Goal: Task Accomplishment & Management: Manage account settings

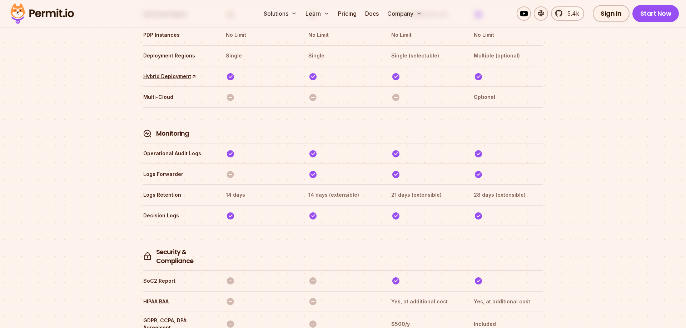
scroll to position [1751, 0]
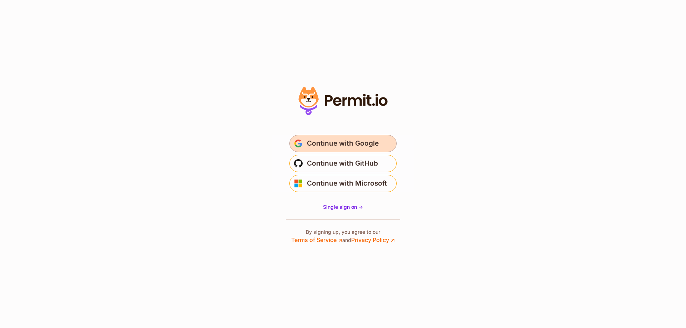
drag, startPoint x: 0, startPoint y: 0, endPoint x: 332, endPoint y: 144, distance: 361.5
click at [332, 144] on span "Continue with Google" at bounding box center [343, 143] width 72 height 11
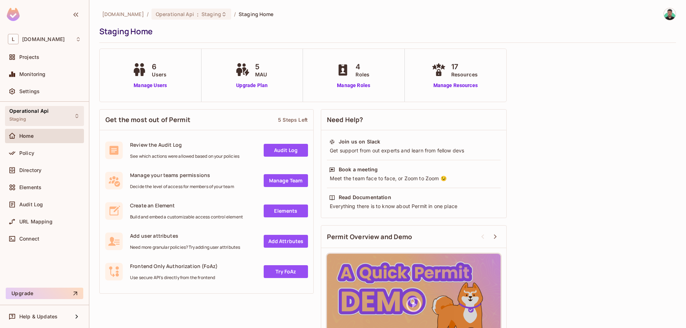
click at [42, 111] on span "Operational Api" at bounding box center [28, 111] width 39 height 6
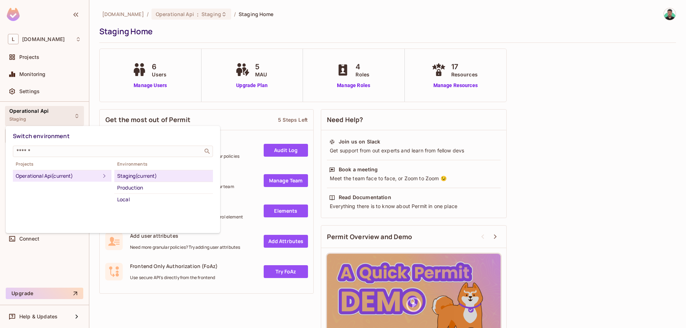
click at [60, 265] on div at bounding box center [343, 164] width 686 height 328
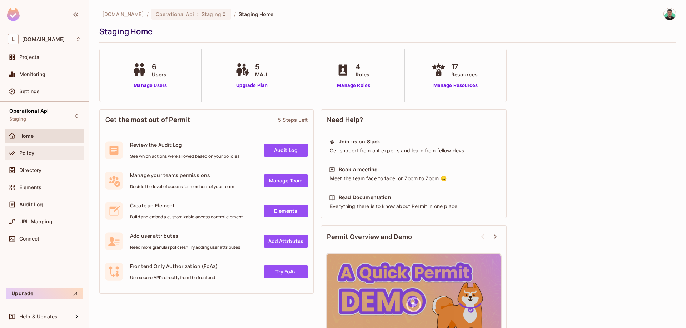
click at [44, 157] on div "Policy" at bounding box center [44, 153] width 73 height 9
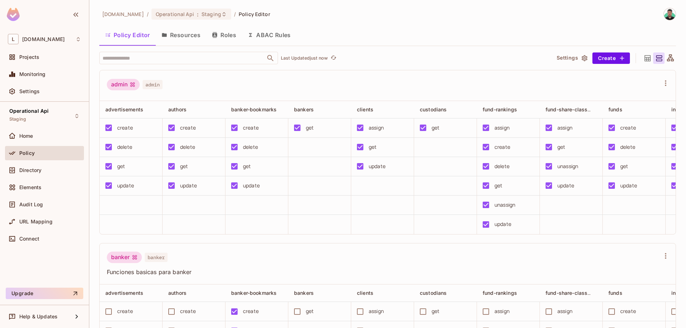
click at [39, 179] on div "Directory" at bounding box center [44, 171] width 79 height 17
click at [46, 175] on div "Directory" at bounding box center [44, 170] width 79 height 14
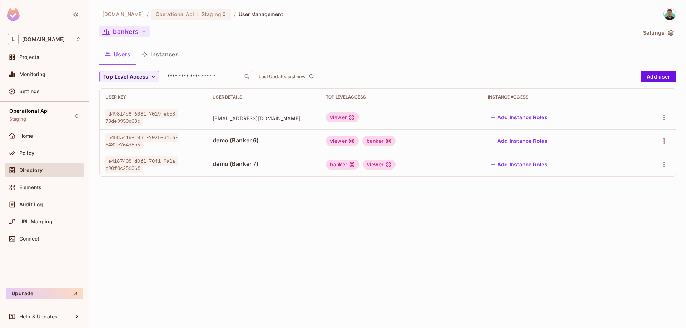
click at [121, 34] on button "bankers" at bounding box center [124, 31] width 50 height 11
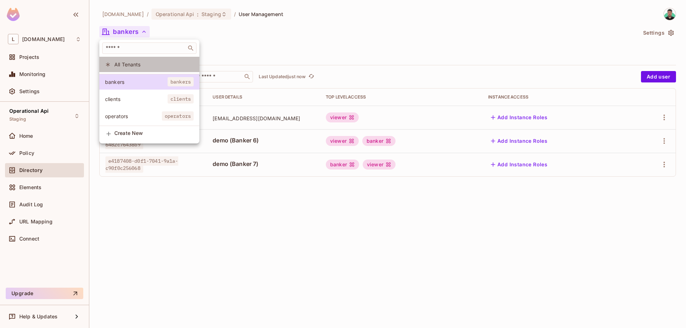
click at [133, 65] on span "All Tenants" at bounding box center [153, 64] width 79 height 7
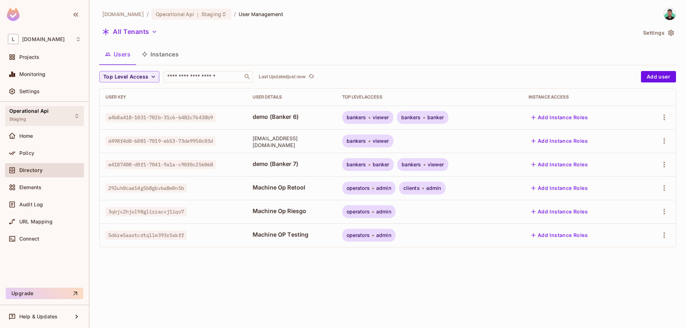
click at [27, 118] on div "Operational Api Staging" at bounding box center [28, 115] width 39 height 15
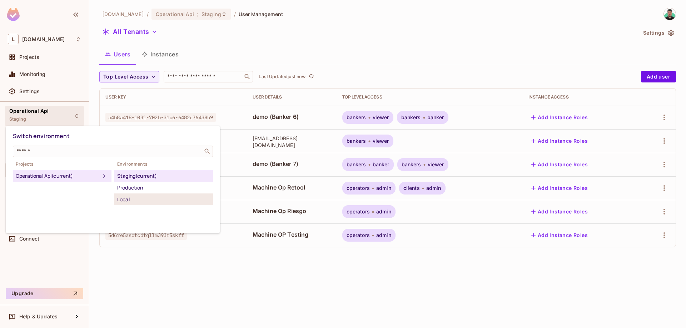
click at [171, 201] on div "Local" at bounding box center [163, 199] width 93 height 9
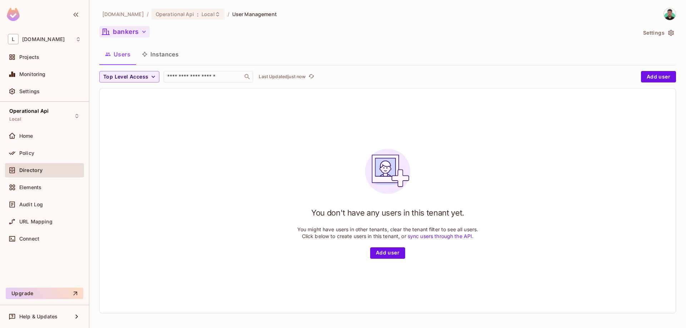
click at [127, 37] on button "bankers" at bounding box center [124, 31] width 50 height 11
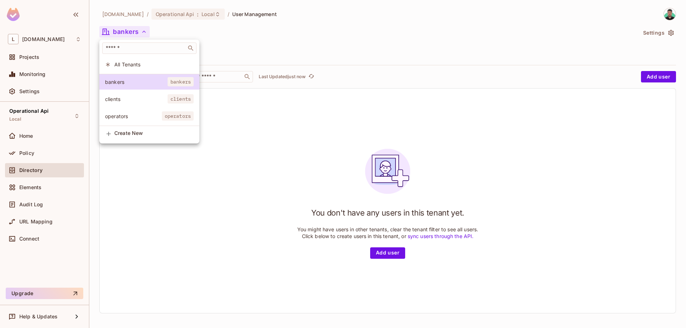
click at [129, 65] on span "All Tenants" at bounding box center [153, 64] width 79 height 7
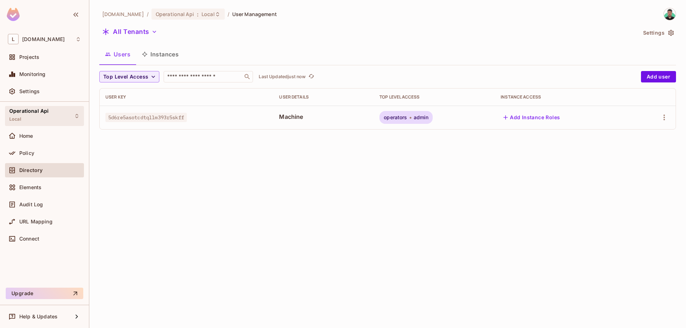
click at [31, 108] on div "Operational Api Local" at bounding box center [44, 116] width 79 height 20
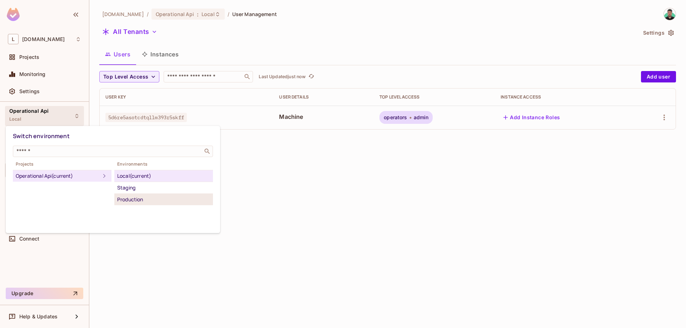
click at [143, 202] on div "Production" at bounding box center [163, 199] width 93 height 9
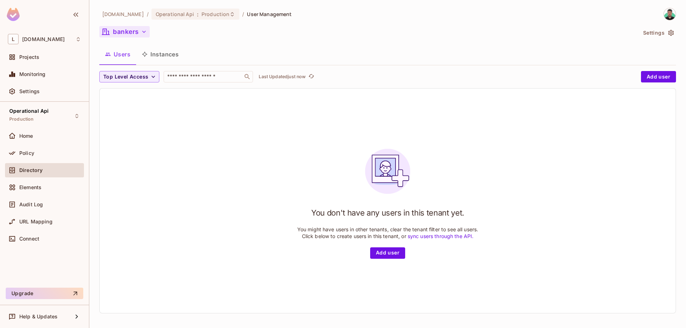
click at [135, 34] on button "bankers" at bounding box center [124, 31] width 50 height 11
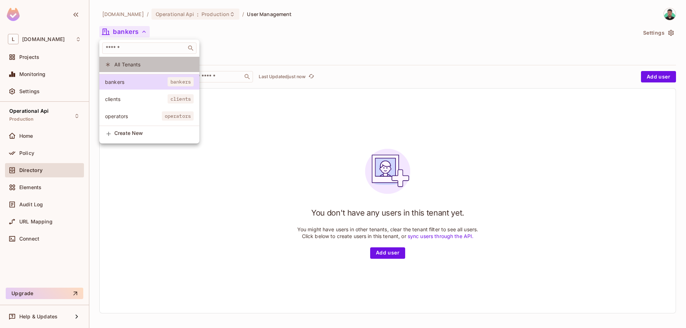
click at [136, 67] on span "All Tenants" at bounding box center [153, 64] width 79 height 7
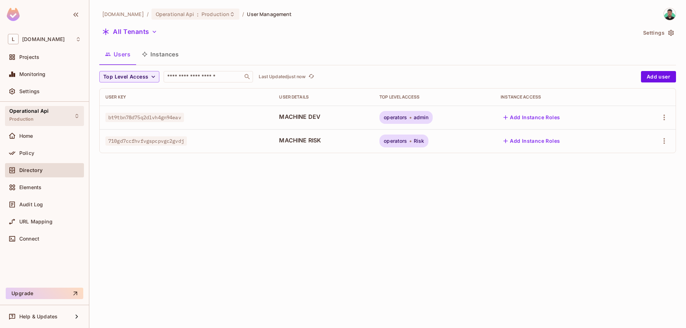
click at [41, 122] on div "Operational Api Production" at bounding box center [28, 115] width 39 height 15
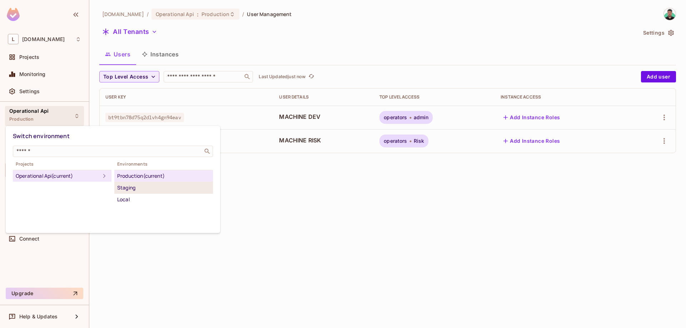
click at [152, 189] on div "Staging" at bounding box center [163, 188] width 93 height 9
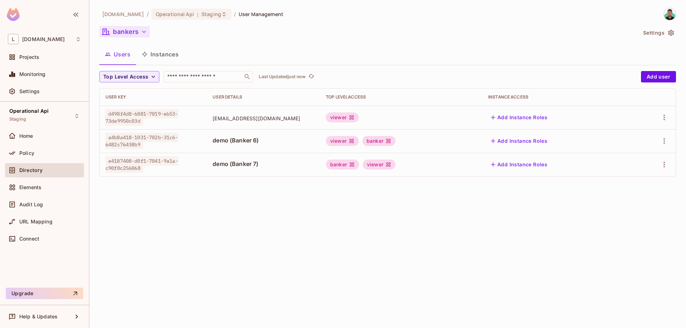
click at [122, 26] on button "bankers" at bounding box center [124, 31] width 50 height 11
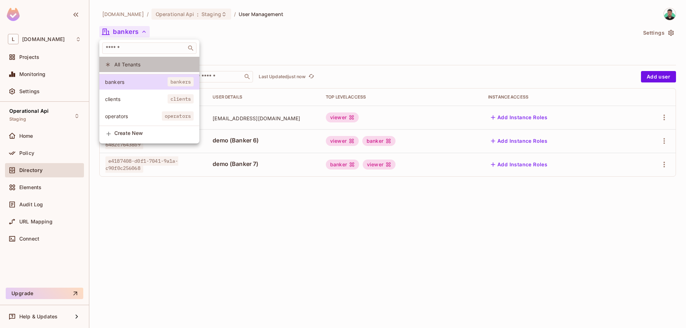
click at [127, 65] on span "All Tenants" at bounding box center [153, 64] width 79 height 7
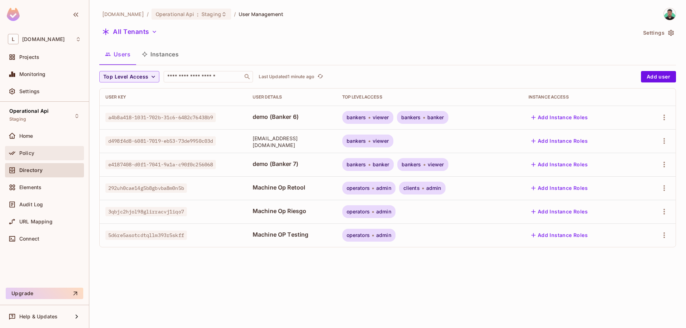
click at [57, 157] on div "Policy" at bounding box center [44, 153] width 73 height 9
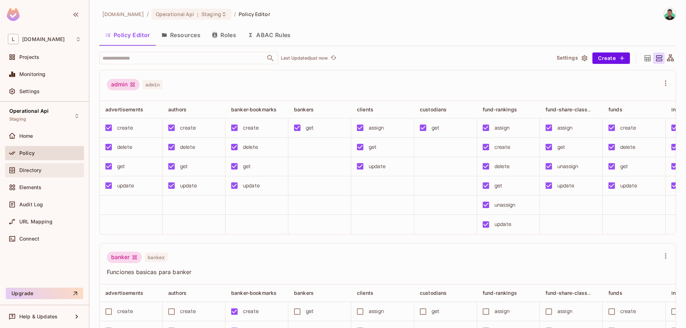
click at [58, 168] on div "Directory" at bounding box center [50, 170] width 62 height 6
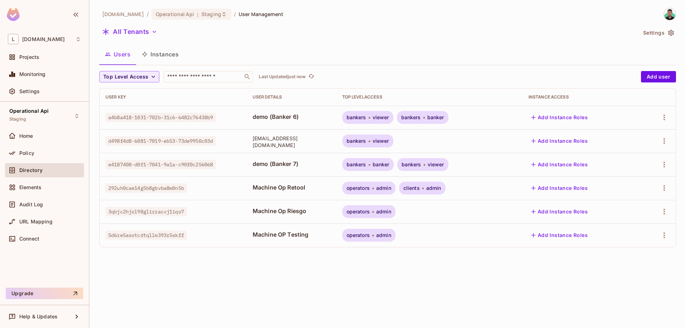
click at [155, 51] on button "Instances" at bounding box center [160, 54] width 48 height 18
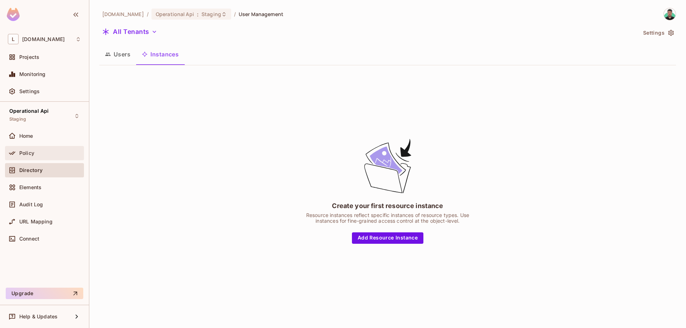
click at [40, 155] on div "Policy" at bounding box center [50, 153] width 62 height 6
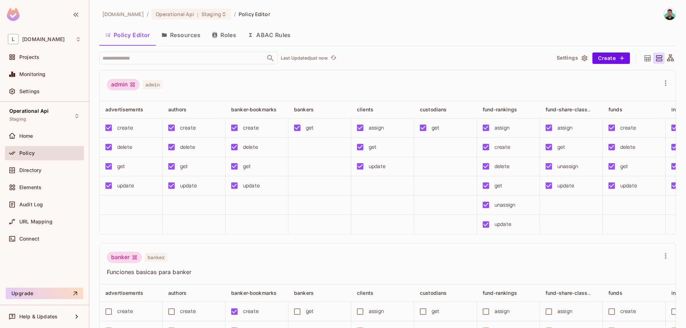
click at [211, 31] on button "Roles" at bounding box center [224, 35] width 36 height 18
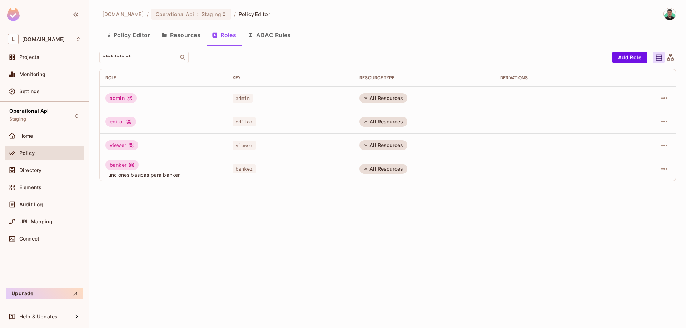
click at [181, 36] on button "Resources" at bounding box center [181, 35] width 50 height 18
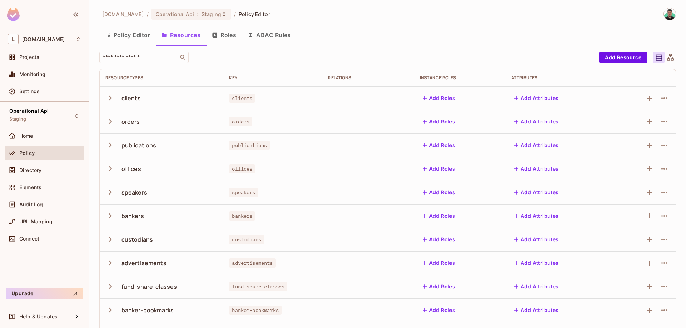
click at [123, 41] on button "Policy Editor" at bounding box center [127, 35] width 56 height 18
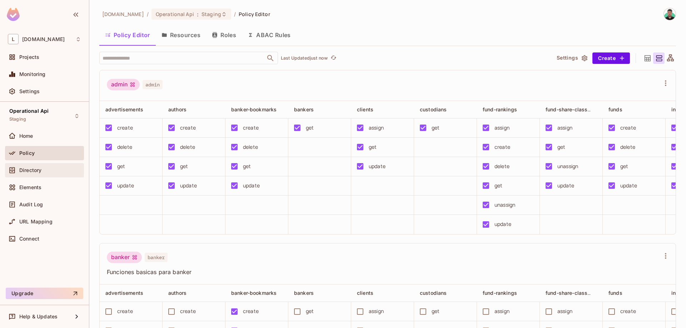
click at [47, 170] on div "Directory" at bounding box center [50, 170] width 62 height 6
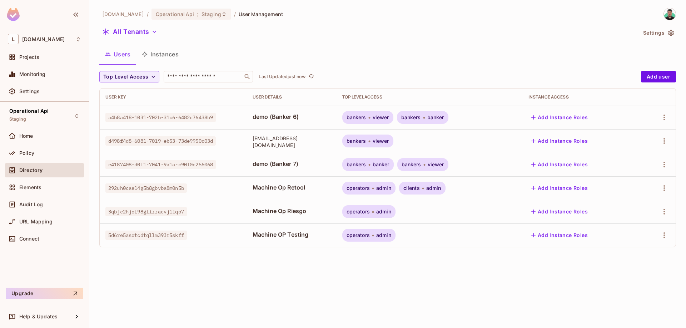
click at [429, 190] on div "clients admin" at bounding box center [422, 188] width 46 height 13
click at [420, 190] on span "clients" at bounding box center [411, 188] width 16 height 6
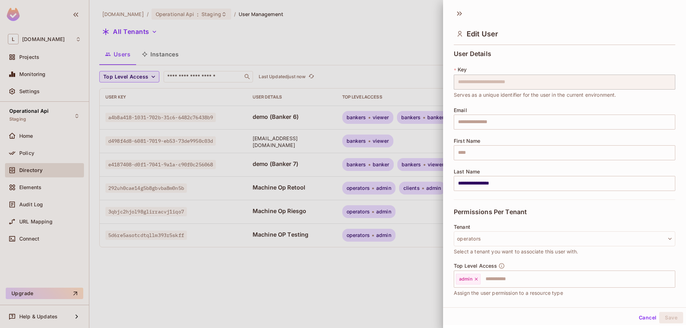
click at [440, 190] on div at bounding box center [343, 164] width 686 height 328
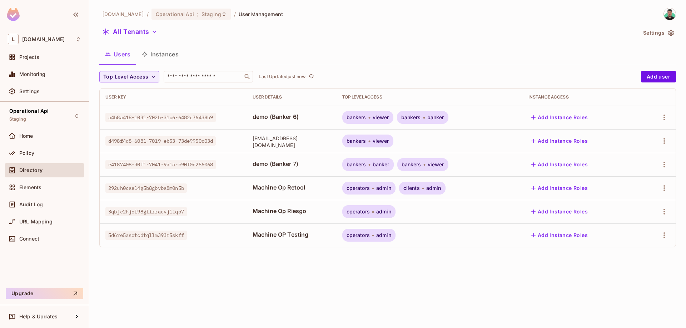
click at [420, 190] on span "clients" at bounding box center [411, 188] width 16 height 6
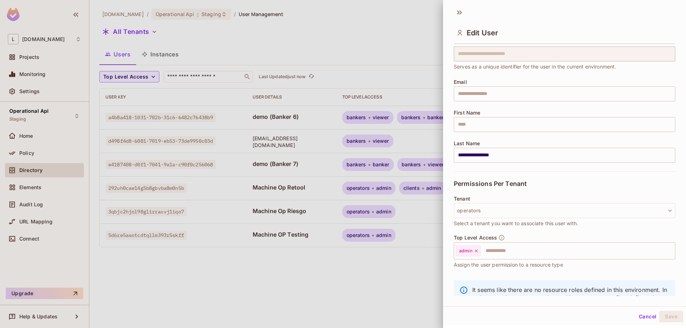
scroll to position [58, 0]
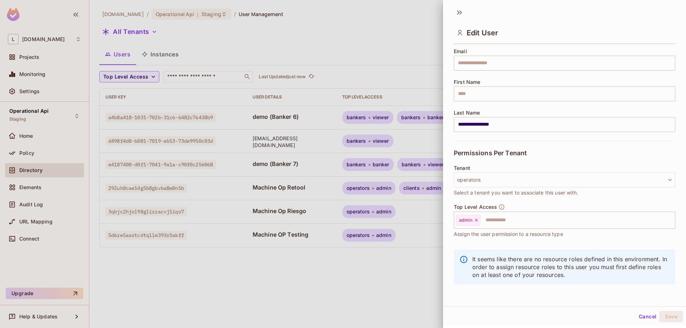
click at [639, 315] on button "Cancel" at bounding box center [647, 316] width 23 height 11
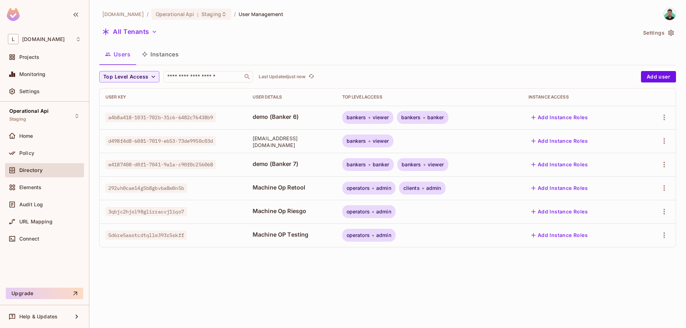
click at [445, 192] on div "clients admin" at bounding box center [422, 188] width 46 height 13
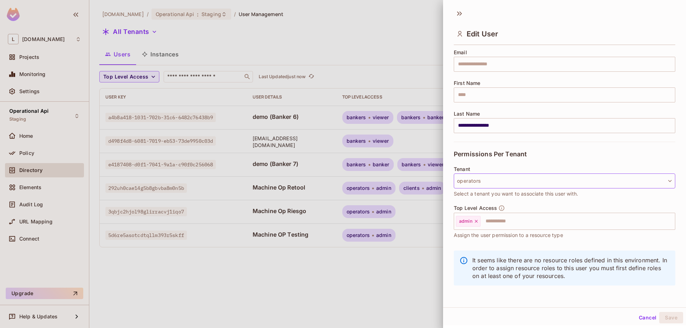
click at [529, 181] on button "operators" at bounding box center [564, 181] width 221 height 15
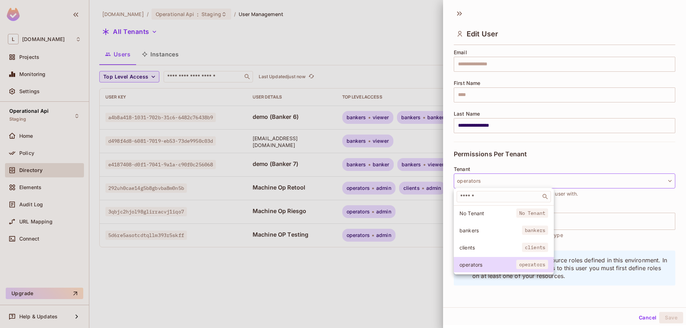
click at [492, 251] on li "clients clients" at bounding box center [504, 247] width 100 height 15
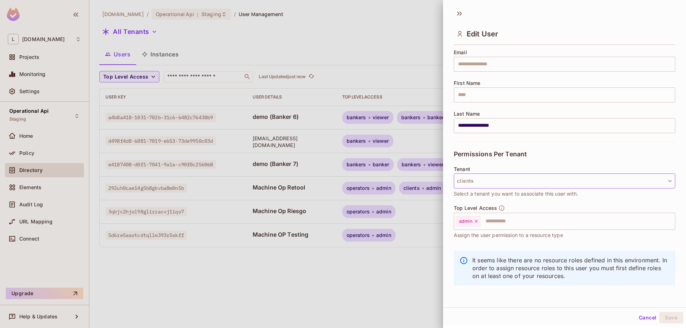
click at [484, 181] on button "clients" at bounding box center [564, 181] width 221 height 15
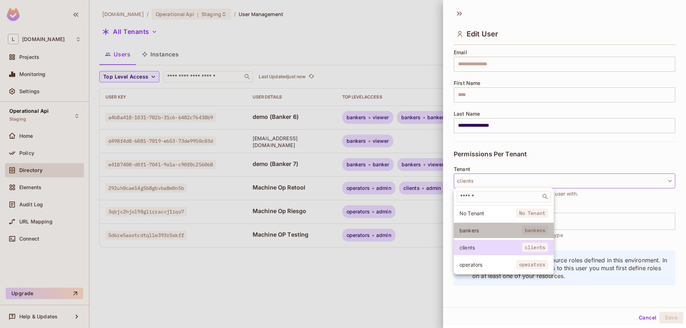
click at [487, 230] on span "bankers" at bounding box center [490, 230] width 62 height 7
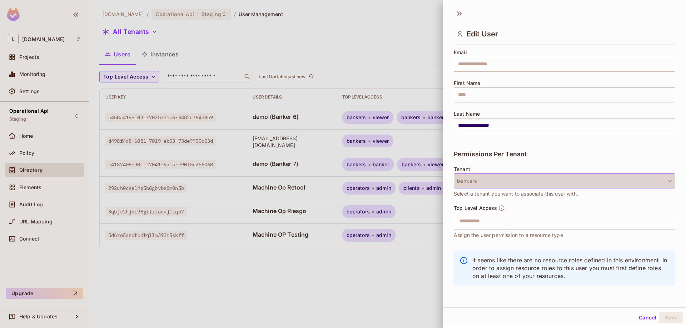
click at [492, 186] on button "bankers" at bounding box center [564, 181] width 221 height 15
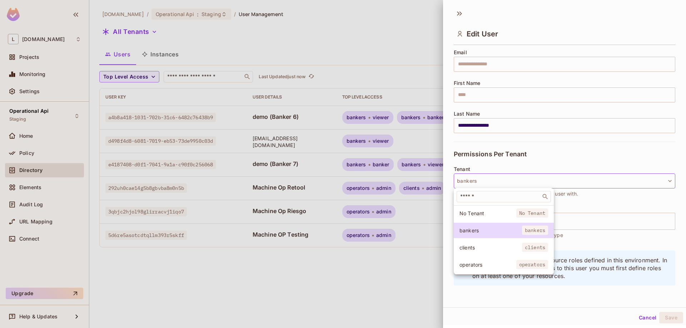
click at [490, 250] on span "clients" at bounding box center [490, 247] width 62 height 7
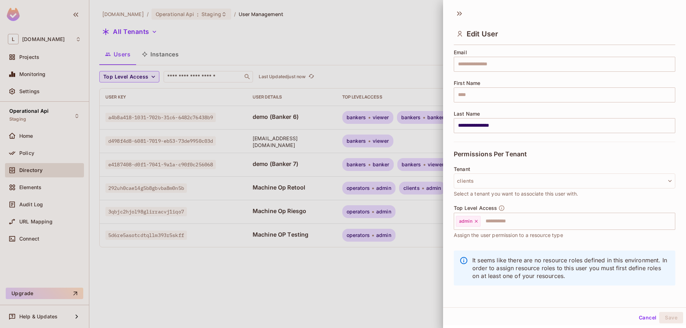
click at [644, 317] on button "Cancel" at bounding box center [647, 317] width 23 height 11
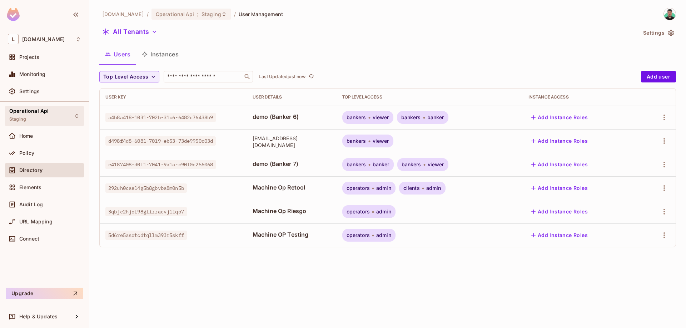
click at [45, 117] on div "Operational Api Staging" at bounding box center [28, 115] width 39 height 15
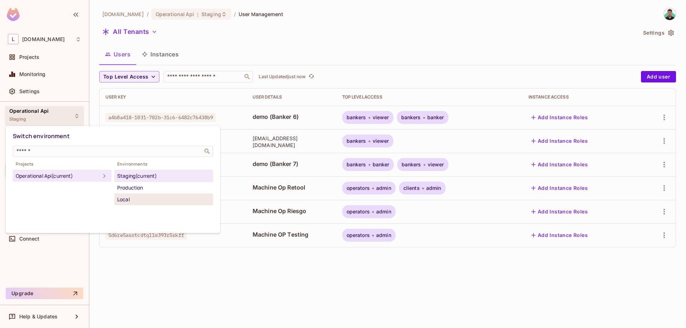
click at [149, 198] on div "Local" at bounding box center [163, 199] width 93 height 9
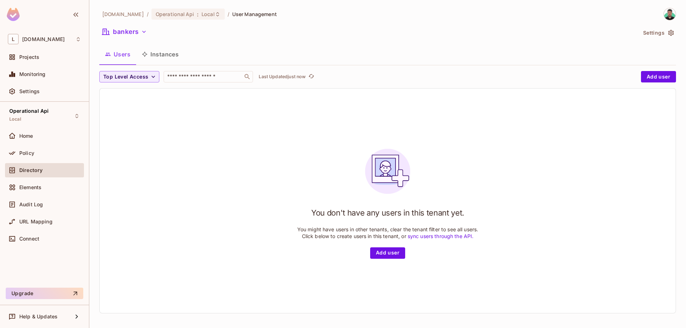
click at [176, 47] on button "Instances" at bounding box center [160, 54] width 48 height 18
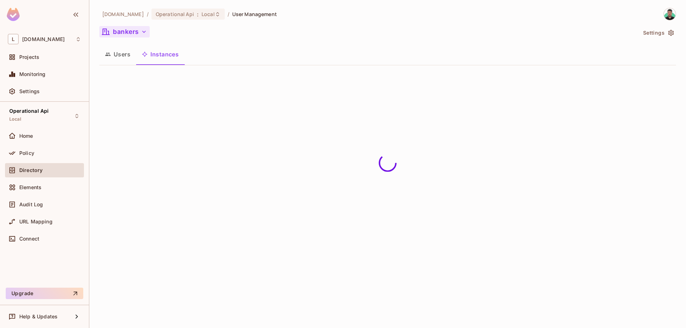
click at [117, 31] on button "bankers" at bounding box center [124, 31] width 50 height 11
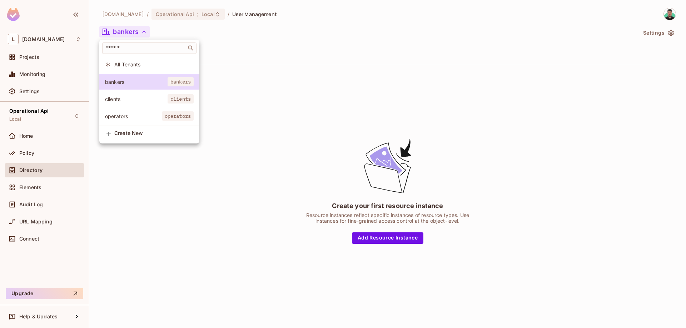
click at [137, 69] on li "All Tenants" at bounding box center [149, 64] width 100 height 15
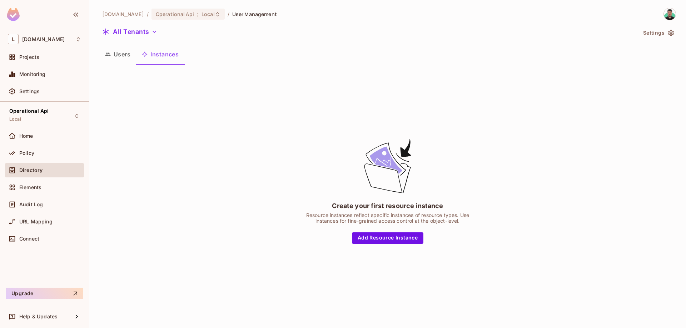
click at [117, 55] on button "Users" at bounding box center [117, 54] width 37 height 18
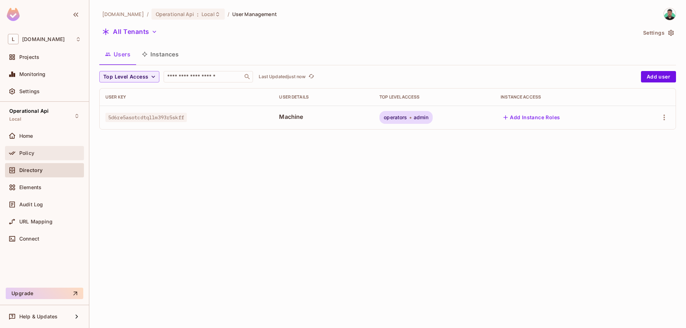
click at [39, 152] on div "Policy" at bounding box center [50, 153] width 62 height 6
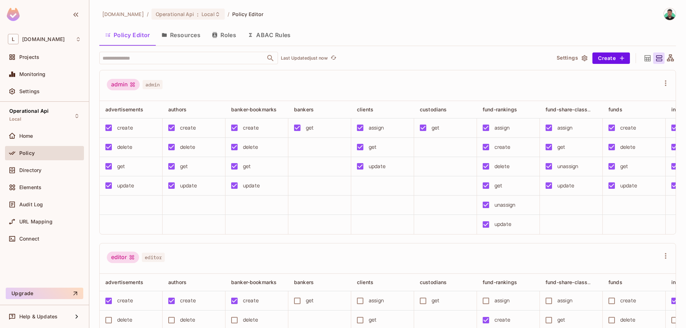
click at [179, 35] on button "Resources" at bounding box center [181, 35] width 50 height 18
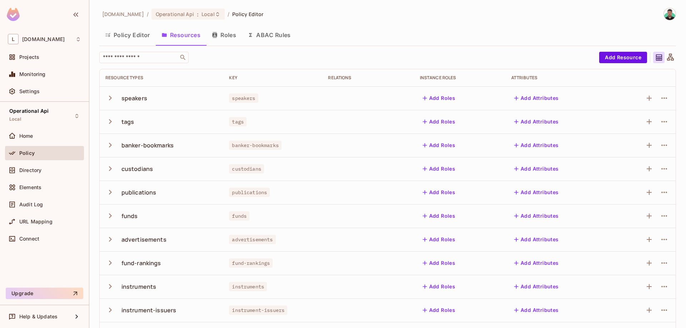
click at [256, 37] on button "ABAC Rules" at bounding box center [269, 35] width 55 height 18
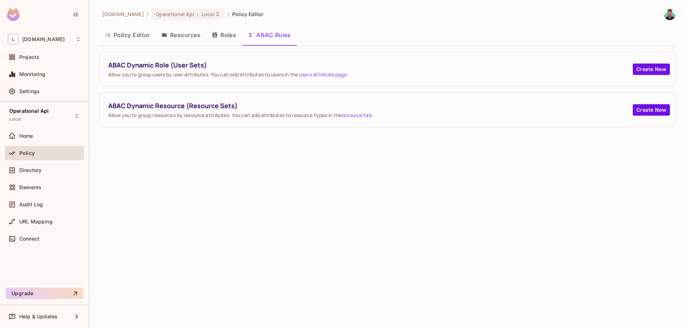
click at [218, 37] on button "Roles" at bounding box center [224, 35] width 36 height 18
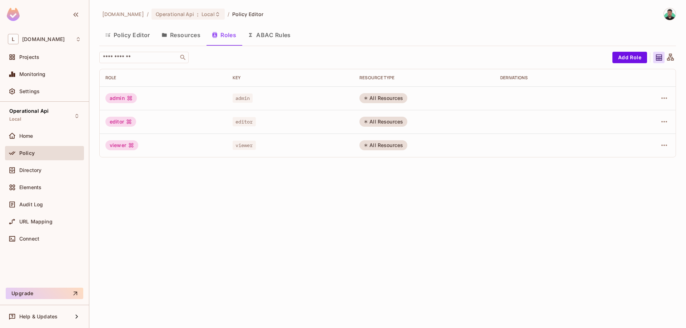
click at [188, 37] on button "Resources" at bounding box center [181, 35] width 50 height 18
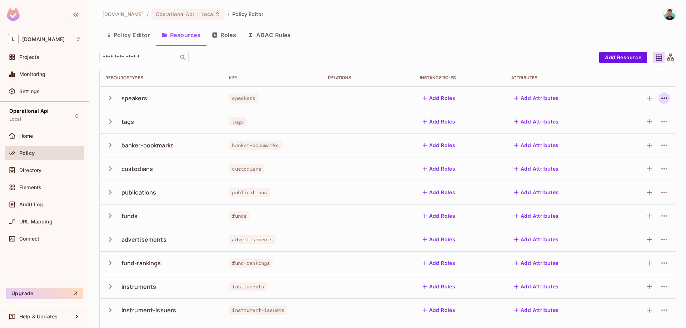
click at [661, 100] on icon "button" at bounding box center [664, 98] width 9 height 9
click at [634, 143] on div "Delete Resource" at bounding box center [636, 142] width 40 height 7
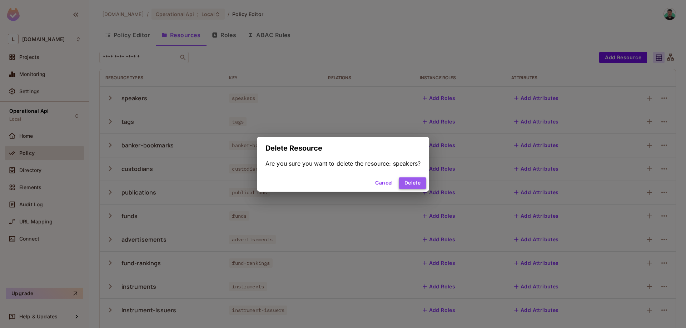
click at [409, 187] on button "Delete" at bounding box center [412, 182] width 27 height 11
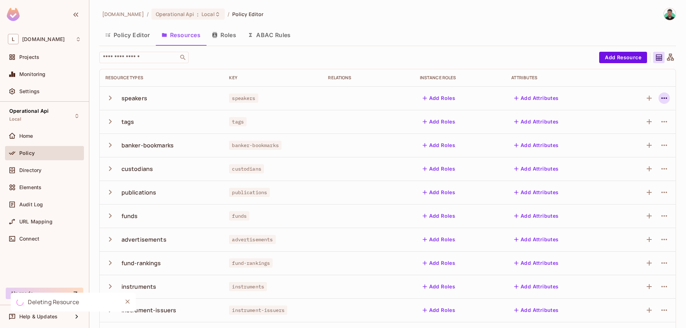
click at [661, 97] on icon "button" at bounding box center [664, 98] width 9 height 9
click at [639, 150] on li "Delete Resource" at bounding box center [629, 142] width 67 height 16
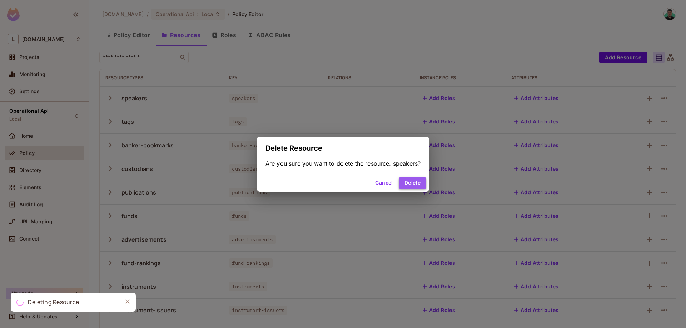
click at [408, 184] on button "Delete" at bounding box center [412, 182] width 27 height 11
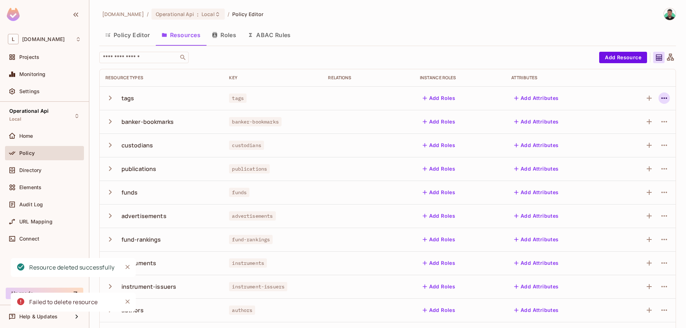
click at [664, 95] on icon "button" at bounding box center [664, 98] width 9 height 9
click at [619, 143] on div "Delete Resource" at bounding box center [636, 142] width 40 height 7
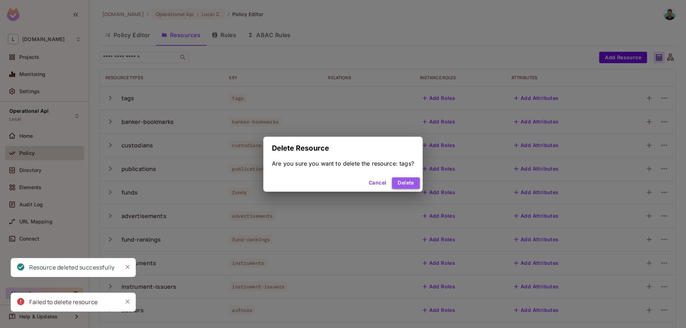
click at [415, 180] on button "Delete" at bounding box center [405, 182] width 27 height 11
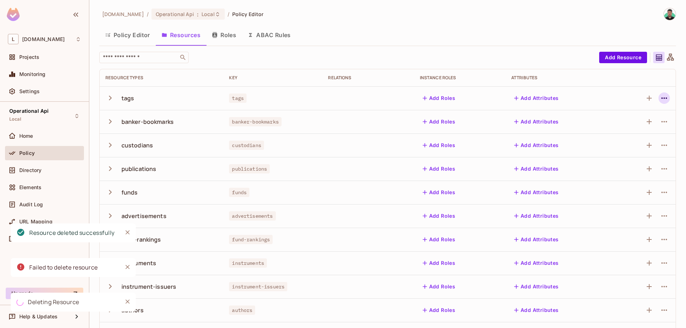
click at [664, 103] on button "button" at bounding box center [663, 97] width 11 height 11
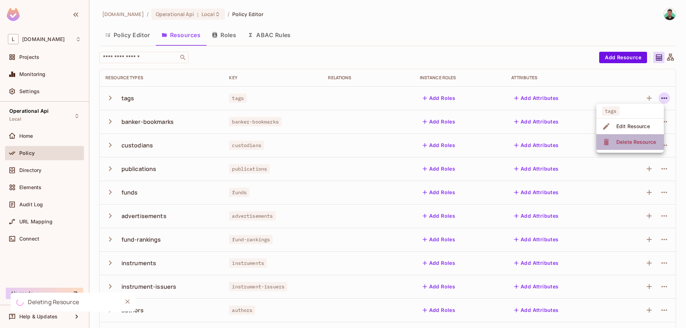
click at [614, 147] on div "Delete Resource" at bounding box center [630, 141] width 56 height 11
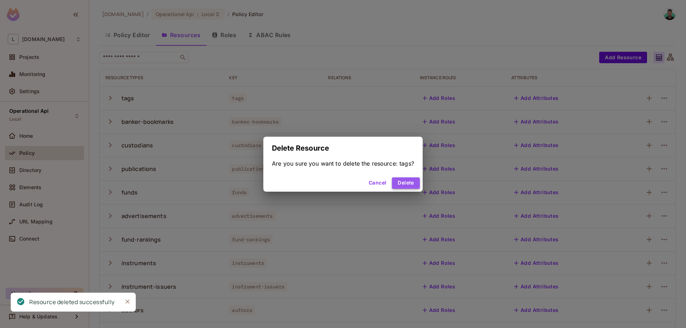
drag, startPoint x: 402, startPoint y: 185, endPoint x: 398, endPoint y: 185, distance: 4.3
click at [401, 186] on button "Delete" at bounding box center [405, 182] width 27 height 11
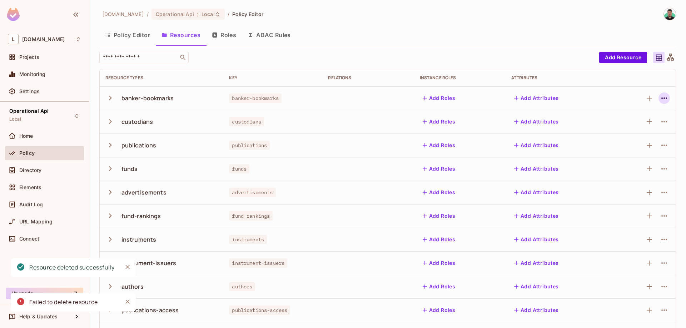
click at [666, 100] on icon "button" at bounding box center [664, 98] width 9 height 9
click at [637, 144] on div "Delete Resource" at bounding box center [636, 142] width 40 height 7
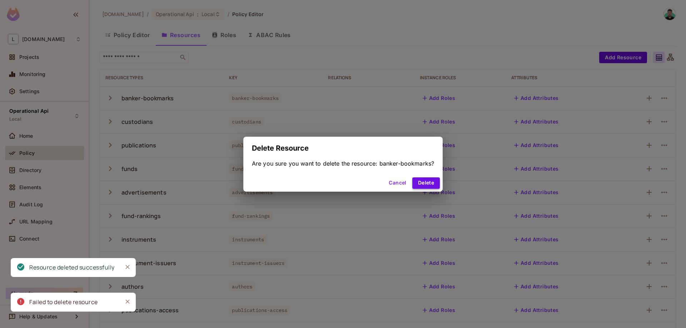
click at [426, 189] on button "Delete" at bounding box center [425, 182] width 27 height 11
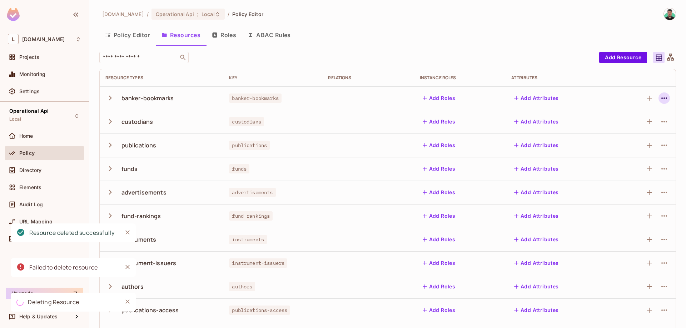
click at [669, 100] on button "button" at bounding box center [663, 97] width 11 height 11
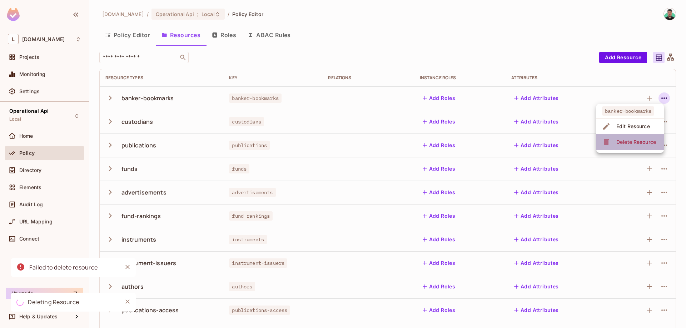
click at [636, 145] on span "Delete Resource" at bounding box center [636, 141] width 44 height 11
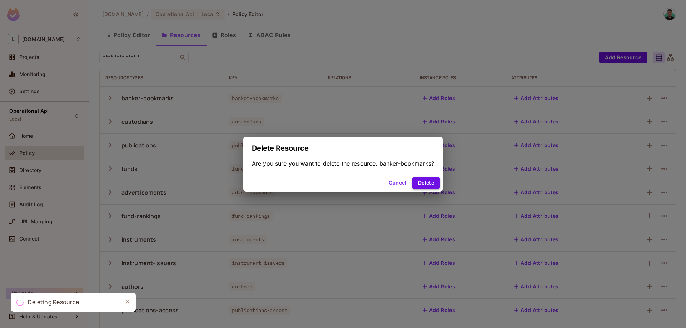
click at [425, 181] on button "Delete" at bounding box center [425, 182] width 27 height 11
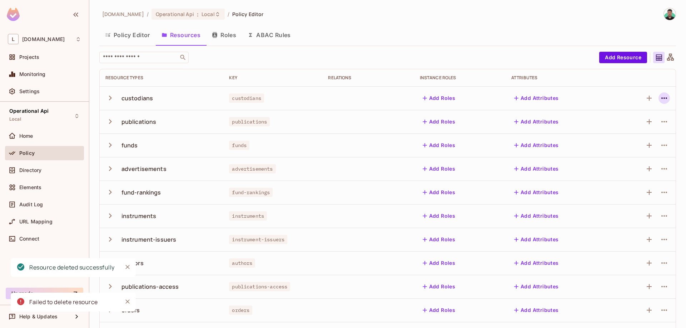
click at [666, 97] on icon "button" at bounding box center [664, 98] width 9 height 9
click at [624, 142] on div "Delete Resource" at bounding box center [636, 142] width 40 height 7
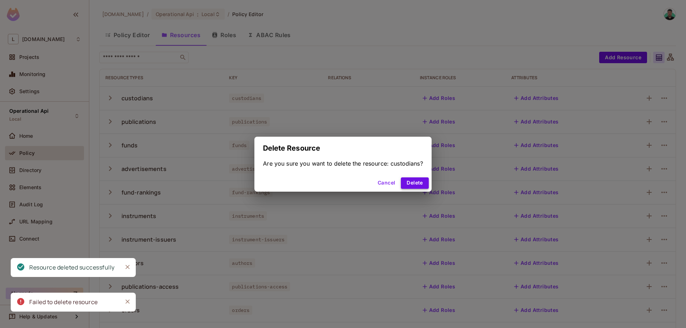
click at [411, 185] on button "Delete" at bounding box center [414, 182] width 27 height 11
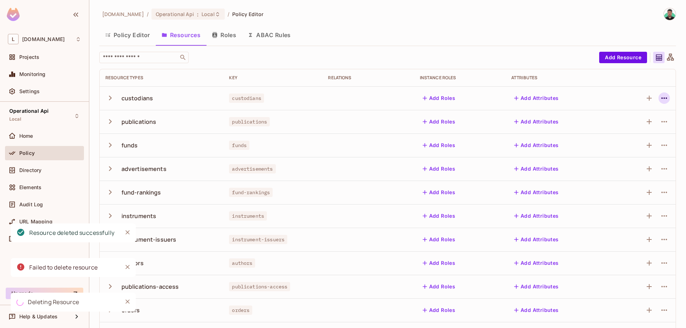
click at [664, 100] on icon "button" at bounding box center [664, 98] width 9 height 9
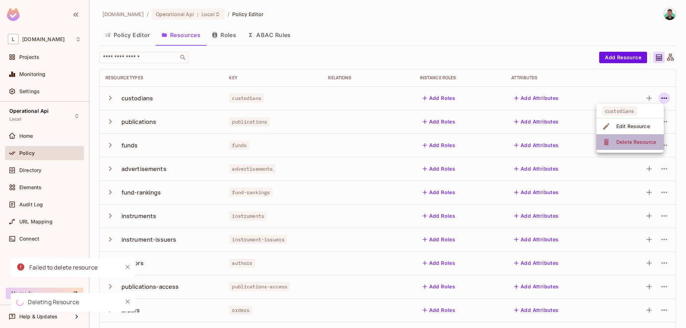
click at [617, 142] on div "Delete Resource" at bounding box center [636, 142] width 40 height 7
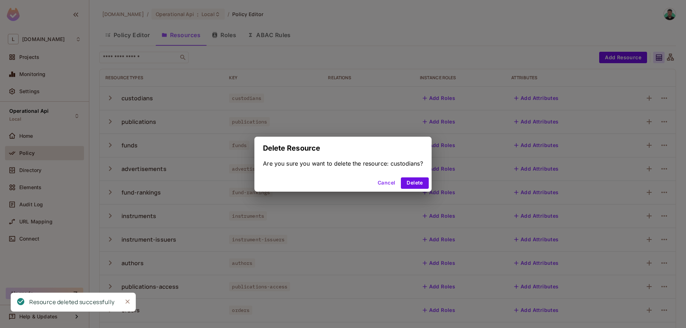
click at [420, 190] on div "Cancel Delete" at bounding box center [342, 183] width 177 height 17
click at [415, 185] on button "Delete" at bounding box center [414, 182] width 27 height 11
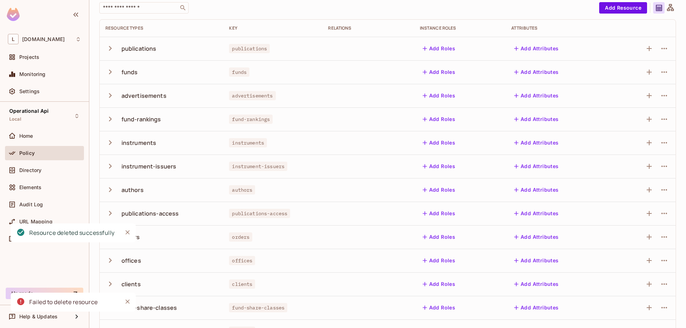
scroll to position [71, 0]
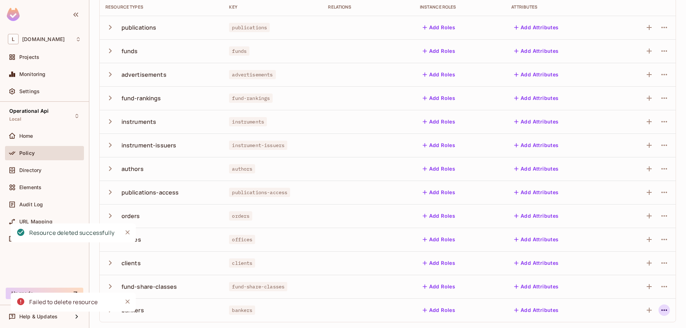
click at [661, 312] on icon "button" at bounding box center [664, 310] width 9 height 9
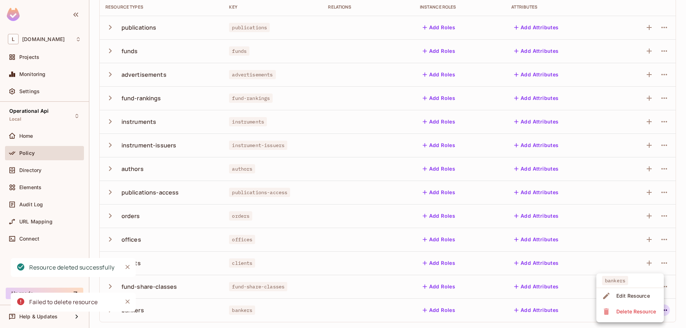
drag, startPoint x: 628, startPoint y: 321, endPoint x: 630, endPoint y: 315, distance: 5.6
click at [630, 315] on ul "bankers Edit Resource Delete Resource" at bounding box center [629, 298] width 67 height 49
click at [629, 315] on div "Delete Resource" at bounding box center [636, 311] width 40 height 7
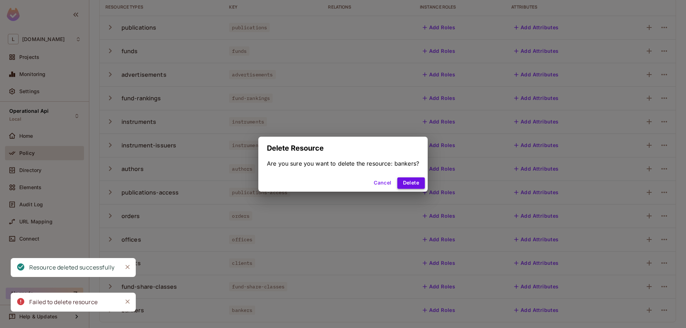
click at [413, 184] on button "Delete" at bounding box center [410, 182] width 27 height 11
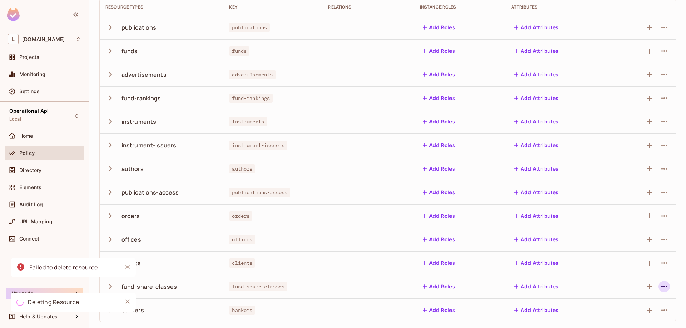
click at [664, 286] on icon "button" at bounding box center [664, 286] width 9 height 9
click at [615, 317] on span "Delete Resource" at bounding box center [632, 311] width 44 height 11
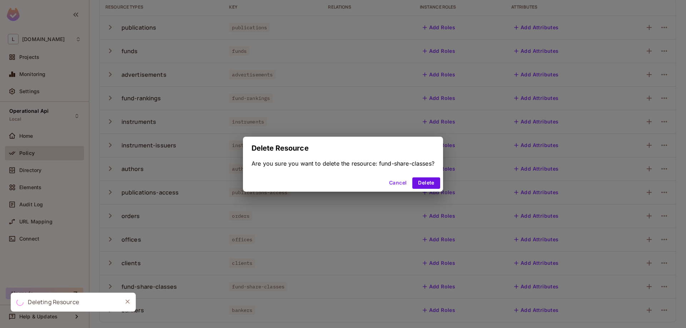
click at [429, 190] on div "Cancel Delete" at bounding box center [343, 183] width 200 height 17
click at [429, 185] on button "Delete" at bounding box center [425, 182] width 27 height 11
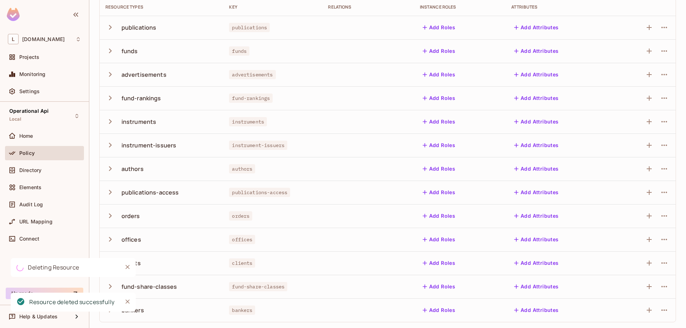
scroll to position [47, 0]
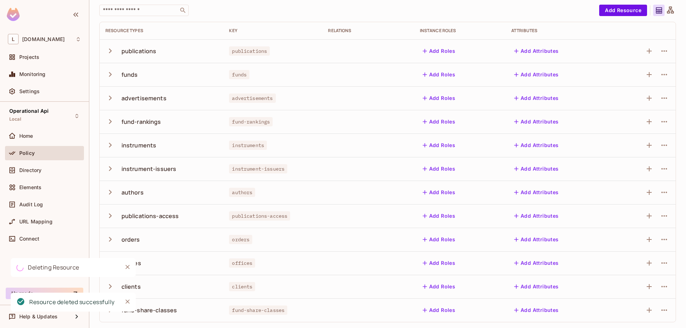
click at [657, 307] on div at bounding box center [642, 310] width 53 height 11
click at [668, 311] on icon "button" at bounding box center [664, 310] width 9 height 9
click at [638, 314] on div "Delete Resource" at bounding box center [632, 311] width 40 height 7
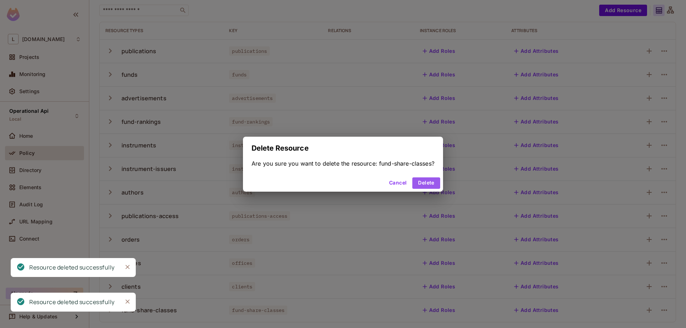
drag, startPoint x: 437, startPoint y: 185, endPoint x: 470, endPoint y: 206, distance: 39.1
click at [437, 184] on button "Delete" at bounding box center [425, 182] width 27 height 11
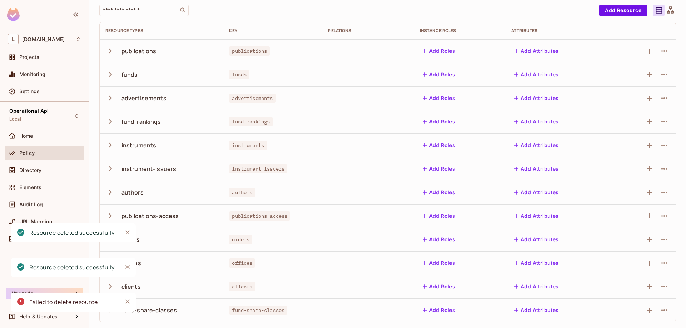
scroll to position [24, 0]
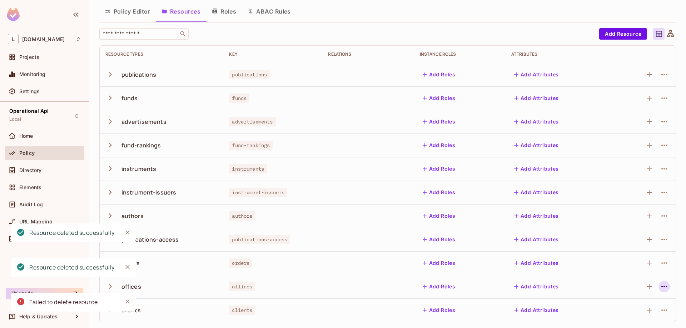
click at [662, 290] on icon "button" at bounding box center [664, 286] width 9 height 9
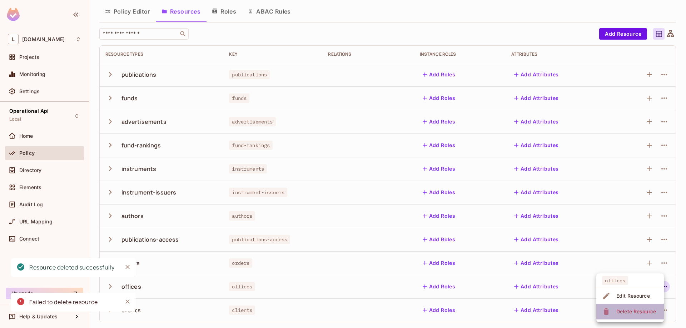
click at [631, 314] on div "Delete Resource" at bounding box center [636, 311] width 40 height 7
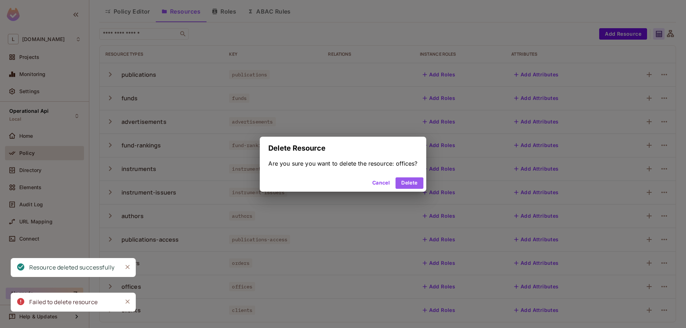
drag, startPoint x: 406, startPoint y: 183, endPoint x: 412, endPoint y: 190, distance: 9.1
click at [405, 183] on button "Delete" at bounding box center [408, 182] width 27 height 11
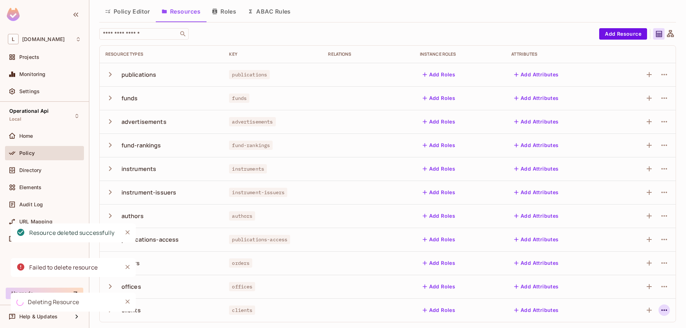
click at [667, 310] on icon "button" at bounding box center [664, 310] width 9 height 9
click at [627, 313] on div "Delete Resource" at bounding box center [636, 311] width 40 height 7
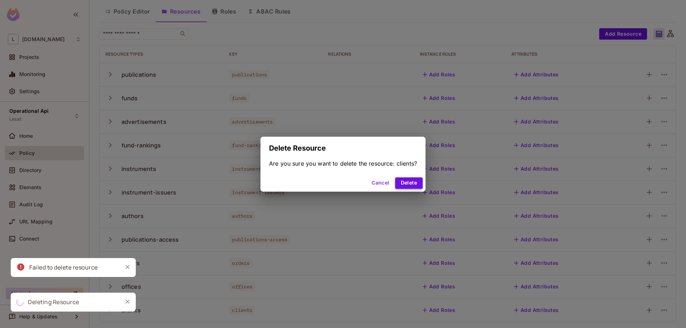
click at [409, 184] on button "Delete" at bounding box center [408, 182] width 27 height 11
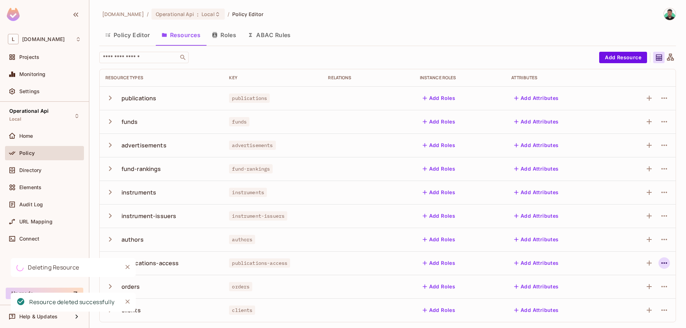
scroll to position [0, 0]
click at [661, 267] on icon "button" at bounding box center [664, 263] width 9 height 9
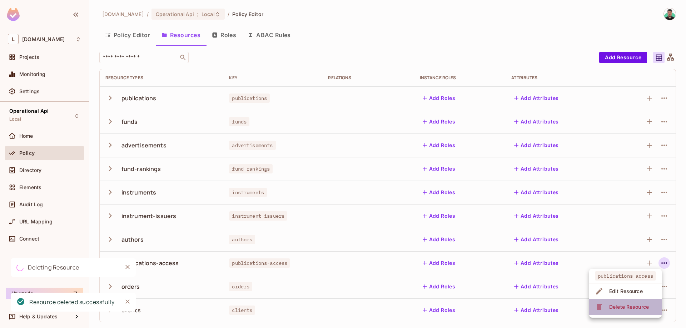
click at [626, 310] on div "Delete Resource" at bounding box center [629, 307] width 40 height 7
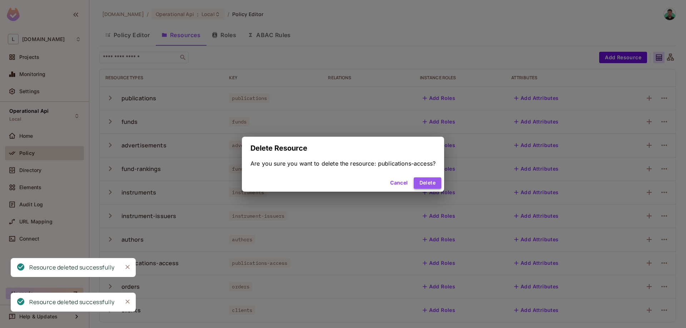
click at [422, 179] on button "Delete" at bounding box center [427, 182] width 27 height 11
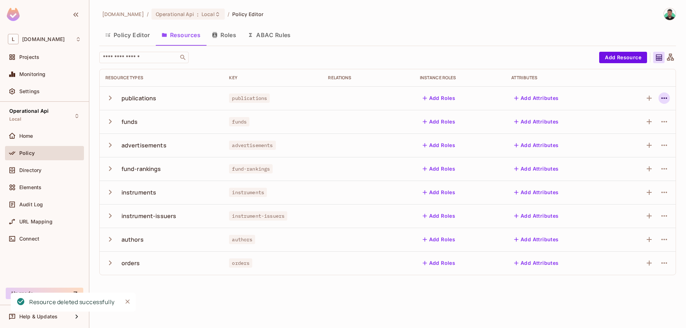
click at [661, 97] on button "button" at bounding box center [663, 97] width 11 height 11
click at [626, 142] on div "Delete Resource" at bounding box center [636, 142] width 40 height 7
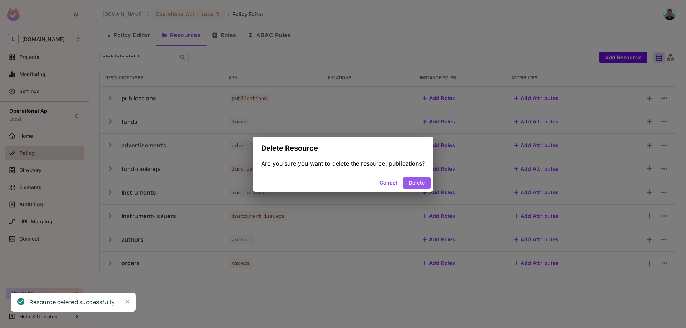
drag, startPoint x: 420, startPoint y: 184, endPoint x: 465, endPoint y: 190, distance: 45.7
click at [420, 185] on button "Delete" at bounding box center [416, 182] width 27 height 11
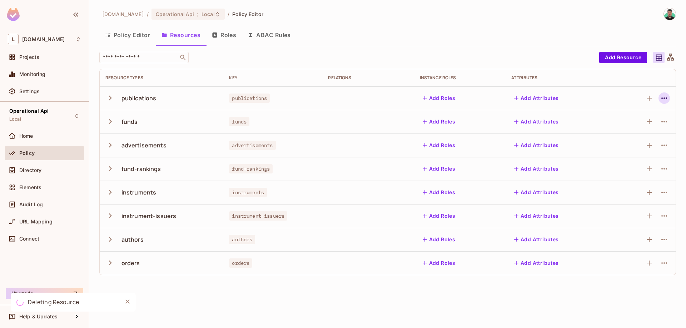
click at [664, 100] on icon "button" at bounding box center [664, 98] width 9 height 9
click at [641, 148] on li "Delete Resource" at bounding box center [629, 142] width 67 height 16
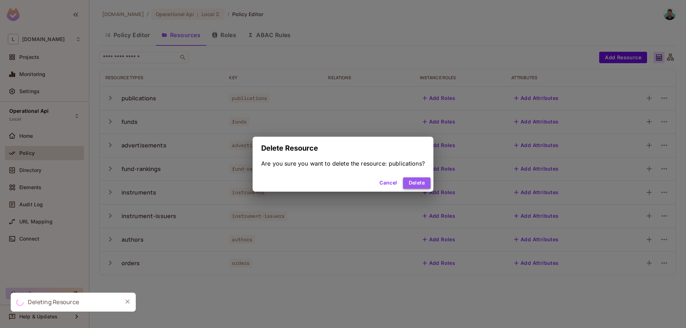
click at [423, 184] on button "Delete" at bounding box center [416, 182] width 27 height 11
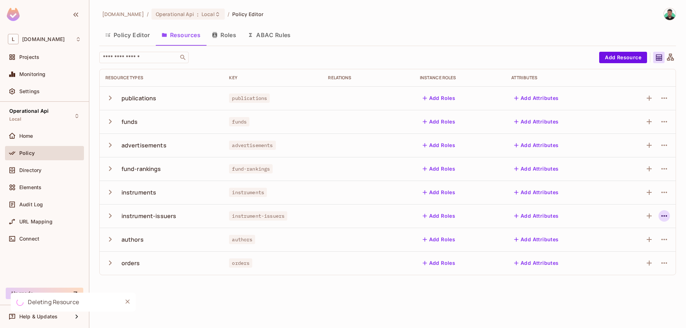
click at [668, 217] on icon "button" at bounding box center [664, 216] width 9 height 9
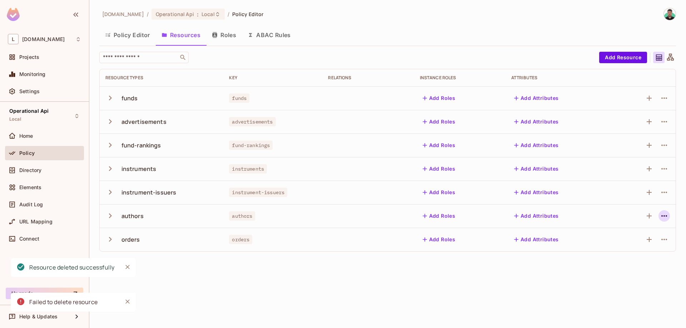
click at [665, 217] on icon "button" at bounding box center [664, 216] width 9 height 9
click at [646, 262] on div "Delete Resource" at bounding box center [636, 259] width 40 height 7
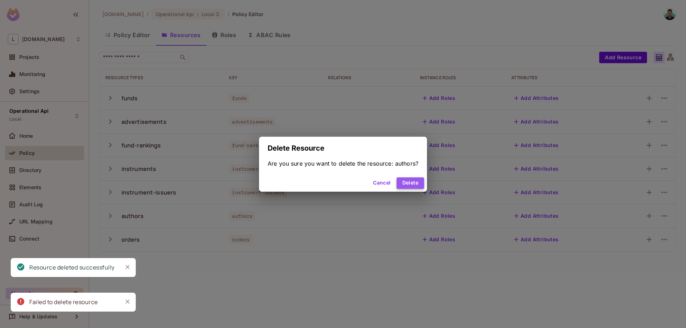
click at [407, 183] on button "Delete" at bounding box center [409, 182] width 27 height 11
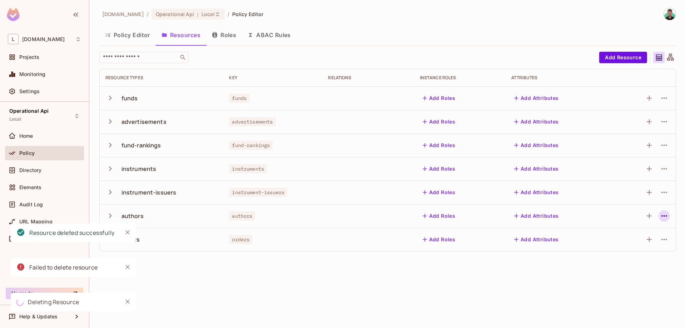
click at [668, 216] on icon "button" at bounding box center [664, 216] width 9 height 9
click at [631, 263] on div "Delete Resource" at bounding box center [636, 259] width 40 height 7
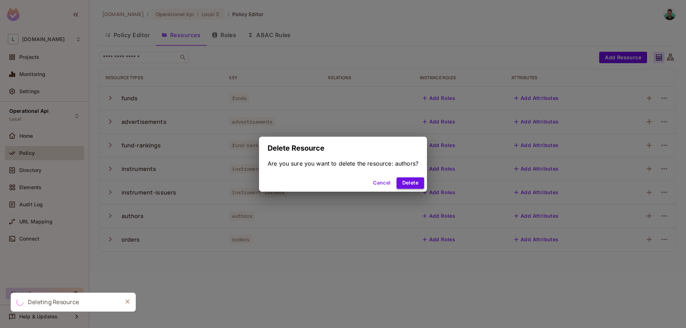
drag, startPoint x: 416, startPoint y: 182, endPoint x: 408, endPoint y: 180, distance: 8.3
click at [408, 180] on button "Delete" at bounding box center [409, 182] width 27 height 11
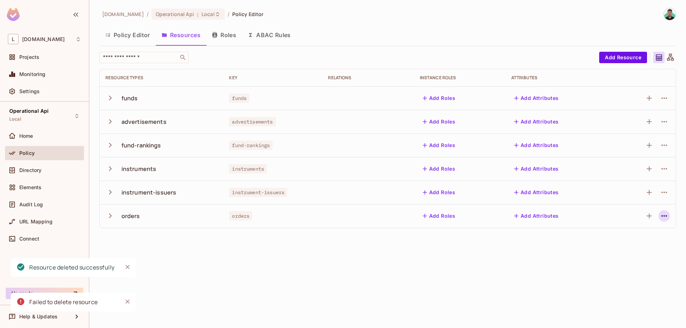
click at [666, 217] on icon "button" at bounding box center [664, 216] width 9 height 9
click at [623, 256] on span "Delete Resource" at bounding box center [636, 259] width 44 height 11
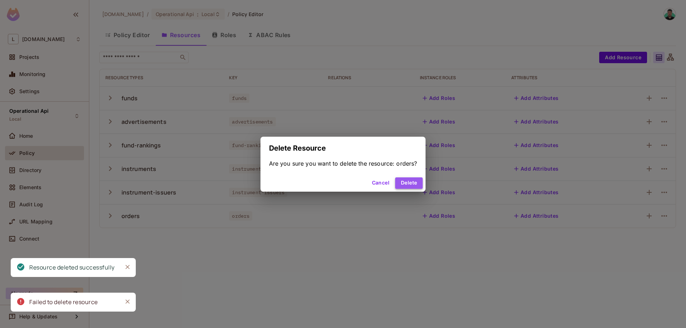
click at [412, 183] on button "Delete" at bounding box center [408, 182] width 27 height 11
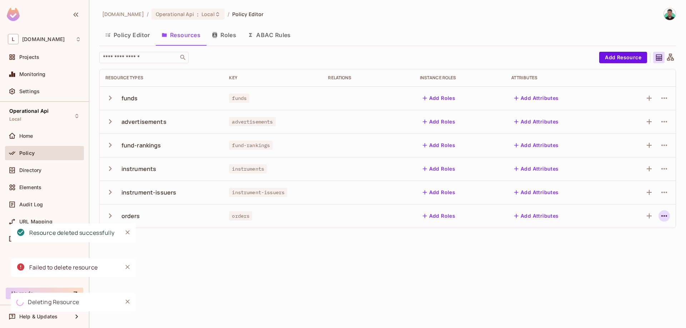
click at [666, 220] on icon "button" at bounding box center [664, 216] width 9 height 9
click at [629, 255] on span "Delete Resource" at bounding box center [636, 259] width 44 height 11
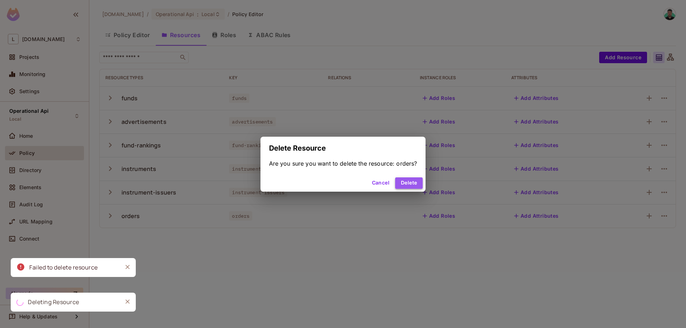
click at [408, 179] on button "Delete" at bounding box center [408, 182] width 27 height 11
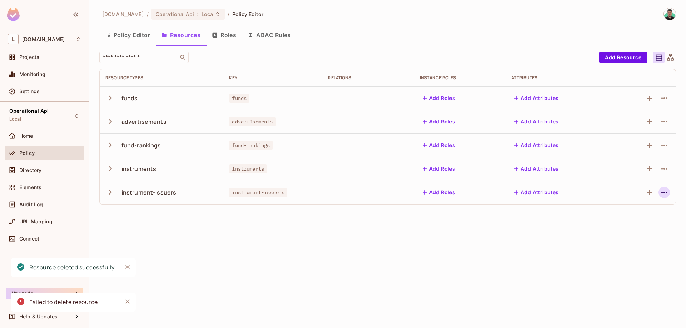
drag, startPoint x: 666, startPoint y: 199, endPoint x: 665, endPoint y: 192, distance: 7.3
click at [667, 198] on td at bounding box center [643, 193] width 65 height 24
click at [662, 191] on icon "button" at bounding box center [664, 192] width 9 height 9
click at [621, 234] on div "Delete Resource" at bounding box center [632, 236] width 40 height 7
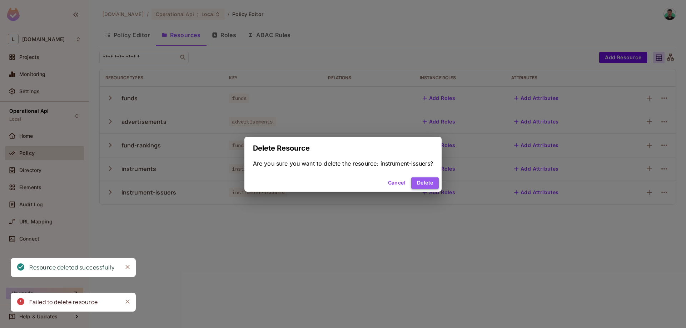
click at [420, 181] on button "Delete" at bounding box center [424, 182] width 27 height 11
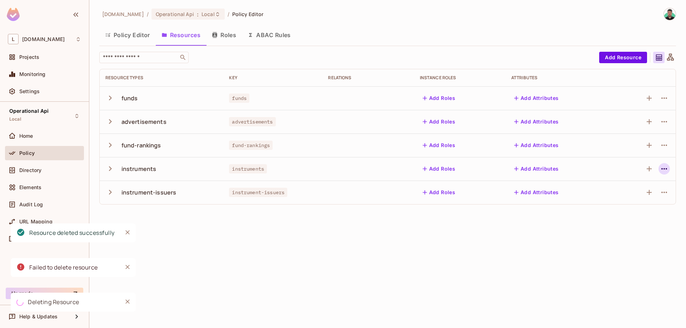
click at [664, 172] on icon "button" at bounding box center [664, 169] width 9 height 9
click at [639, 211] on div "Delete Resource" at bounding box center [636, 212] width 40 height 7
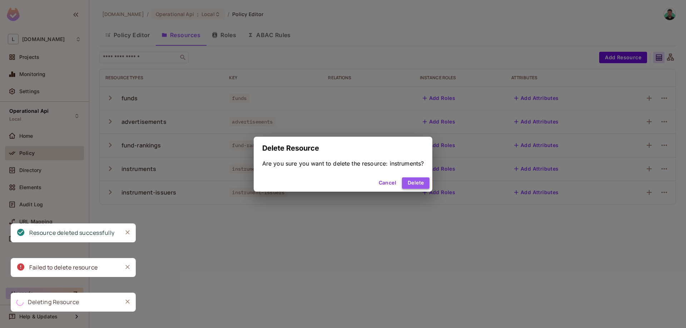
click at [419, 181] on button "Delete" at bounding box center [415, 182] width 27 height 11
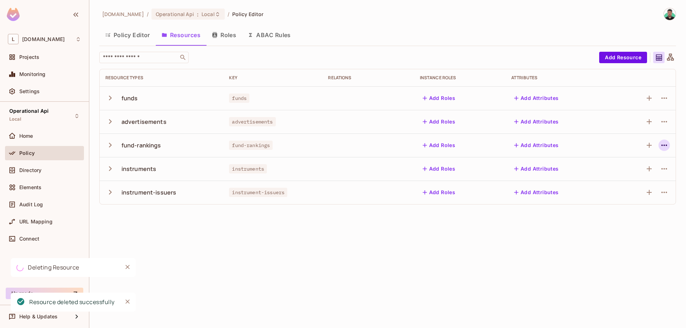
click at [665, 147] on icon "button" at bounding box center [664, 145] width 9 height 9
click at [669, 149] on div at bounding box center [663, 145] width 11 height 11
click at [666, 143] on icon "button" at bounding box center [664, 145] width 9 height 9
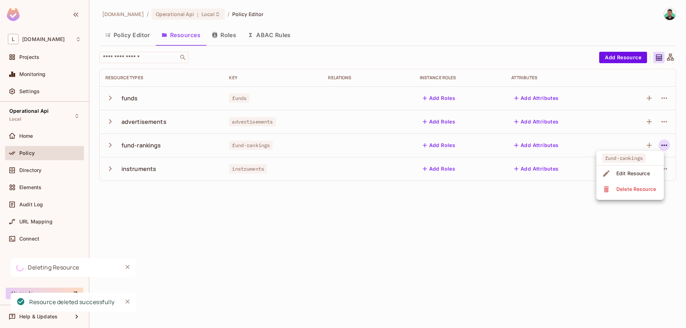
click at [630, 187] on div "Delete Resource" at bounding box center [636, 189] width 40 height 7
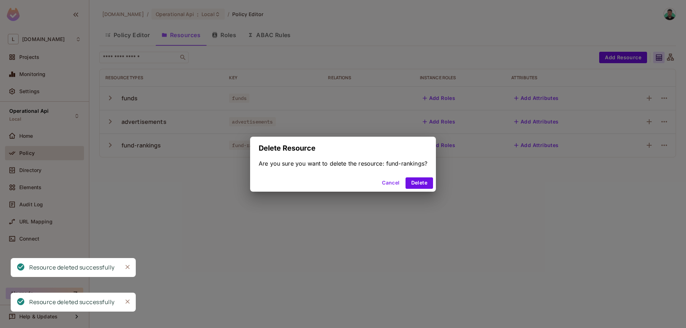
click at [420, 175] on div "Cancel Delete" at bounding box center [343, 183] width 186 height 17
click at [426, 183] on button "Delete" at bounding box center [418, 182] width 27 height 11
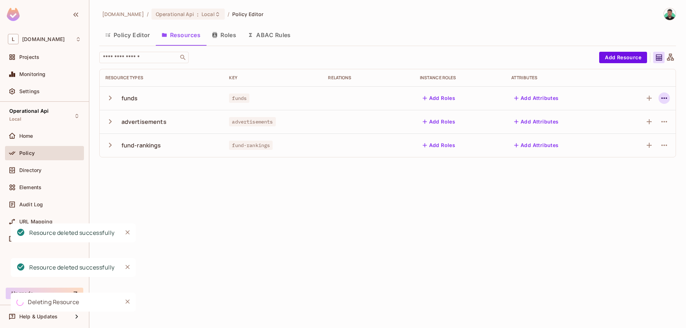
click at [663, 101] on icon "button" at bounding box center [664, 98] width 9 height 9
click at [640, 143] on div "Delete Resource" at bounding box center [636, 142] width 40 height 7
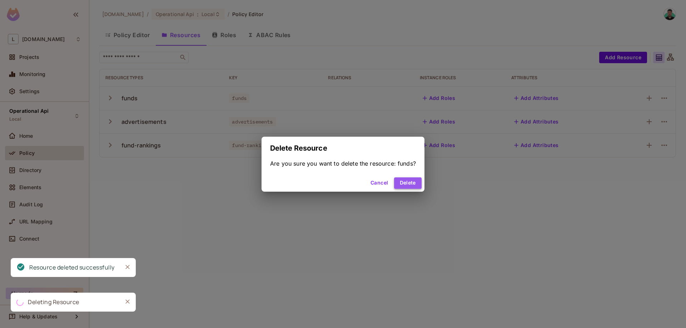
click at [409, 179] on button "Delete" at bounding box center [407, 182] width 27 height 11
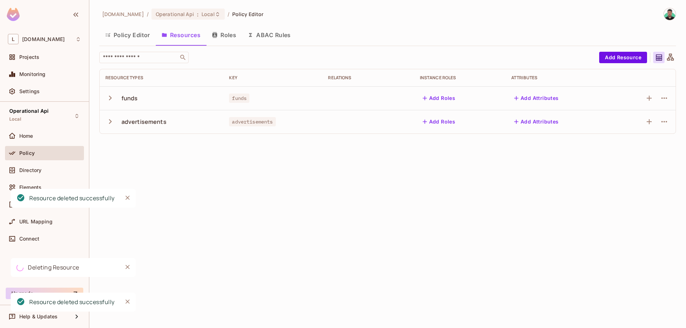
drag, startPoint x: 667, startPoint y: 116, endPoint x: 666, endPoint y: 110, distance: 5.8
click at [667, 117] on div at bounding box center [663, 121] width 11 height 11
click at [666, 99] on icon "button" at bounding box center [664, 98] width 9 height 9
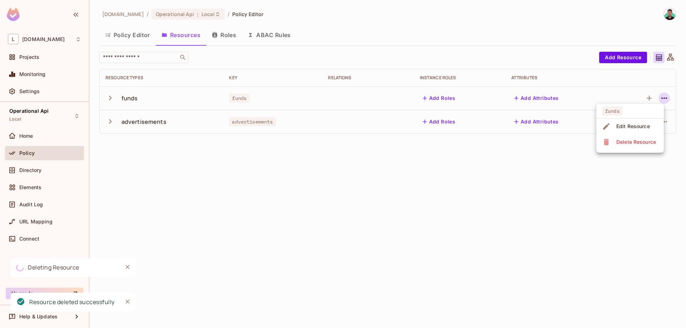
click at [626, 138] on span "Delete Resource" at bounding box center [636, 141] width 44 height 11
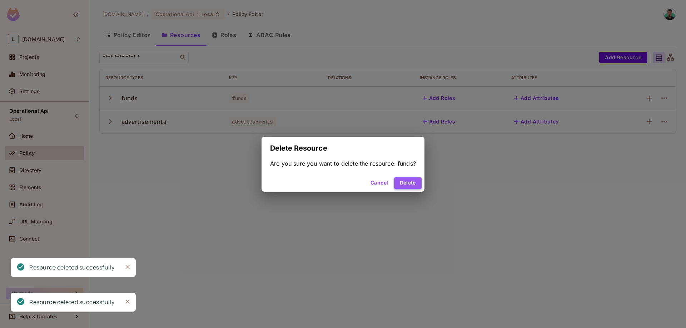
drag, startPoint x: 411, startPoint y: 184, endPoint x: 410, endPoint y: 188, distance: 3.6
click at [410, 188] on button "Delete" at bounding box center [407, 182] width 27 height 11
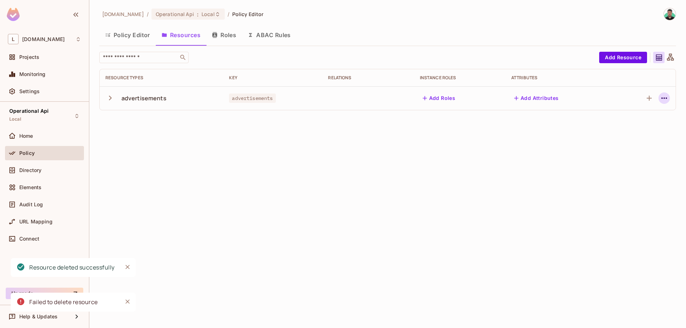
click at [661, 96] on icon "button" at bounding box center [664, 98] width 9 height 9
click at [642, 137] on li "Delete Resource" at bounding box center [629, 142] width 67 height 16
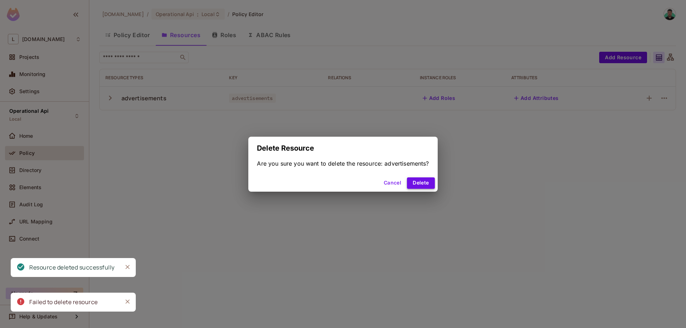
click at [412, 185] on button "Delete" at bounding box center [420, 182] width 27 height 11
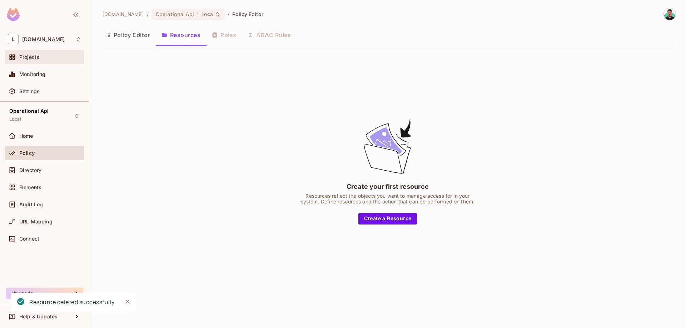
click at [30, 58] on span "Projects" at bounding box center [29, 57] width 20 height 6
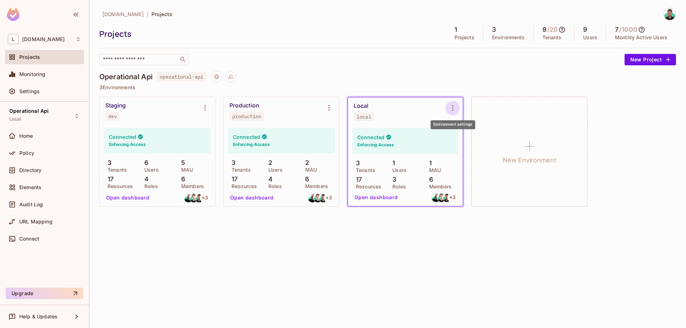
click at [456, 107] on icon "Environment settings" at bounding box center [452, 108] width 9 height 9
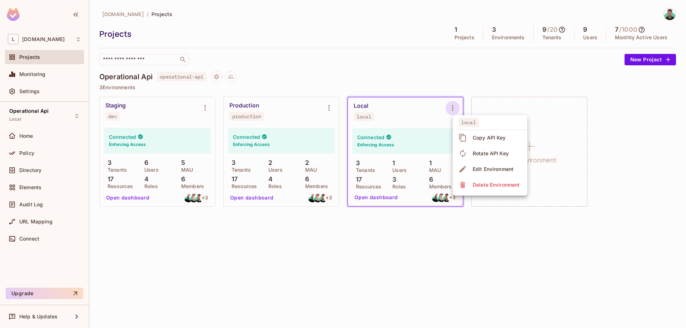
drag, startPoint x: 395, startPoint y: 71, endPoint x: 324, endPoint y: 59, distance: 72.1
click at [395, 71] on div at bounding box center [343, 164] width 686 height 328
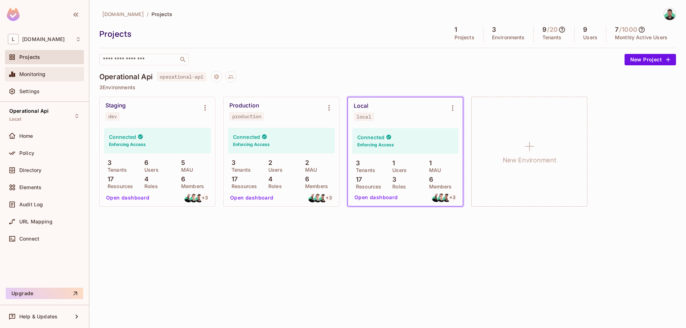
click at [40, 75] on span "Monitoring" at bounding box center [32, 74] width 26 height 6
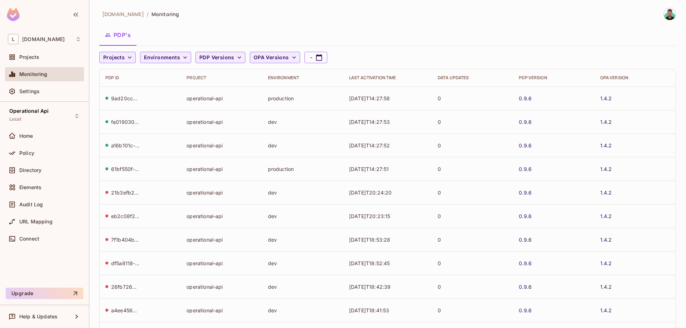
click at [370, 135] on td "2025-10-06T14:27:52" at bounding box center [387, 146] width 89 height 24
click at [39, 62] on div "Projects" at bounding box center [44, 57] width 79 height 14
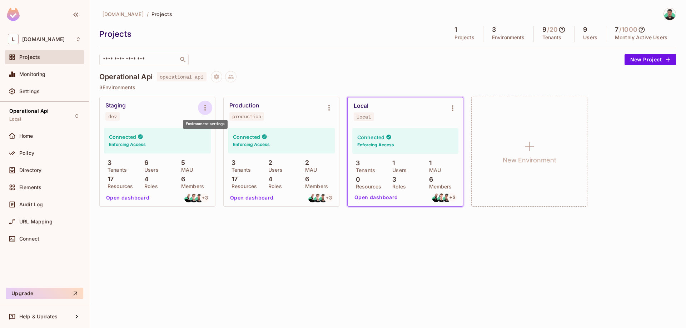
click at [210, 108] on button "Environment settings" at bounding box center [205, 108] width 14 height 14
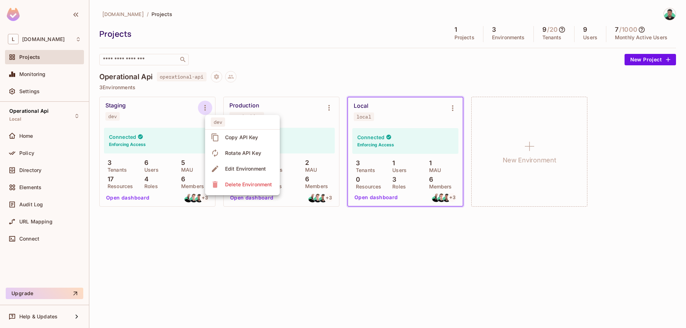
drag, startPoint x: 229, startPoint y: 255, endPoint x: 165, endPoint y: 234, distance: 67.0
click at [226, 255] on div at bounding box center [343, 164] width 686 height 328
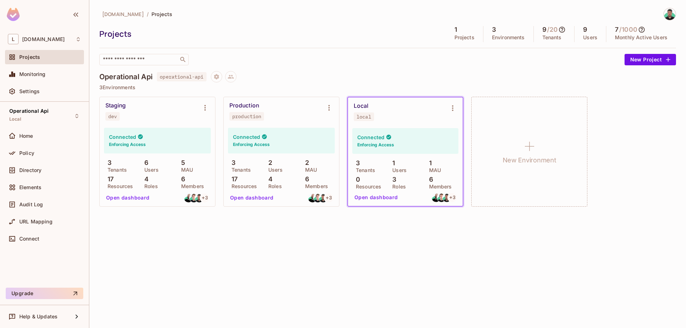
click at [131, 195] on button "Open dashboard" at bounding box center [127, 197] width 49 height 11
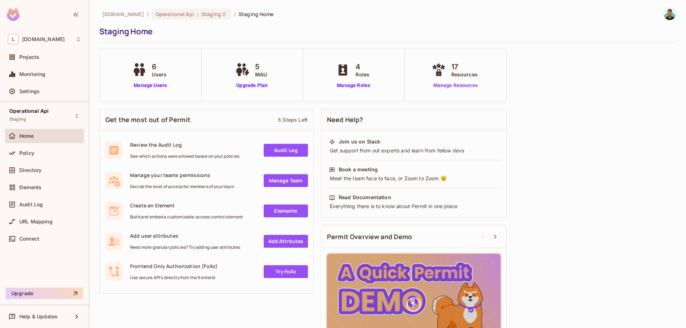
click at [460, 86] on link "Manage Resources" at bounding box center [455, 85] width 51 height 7
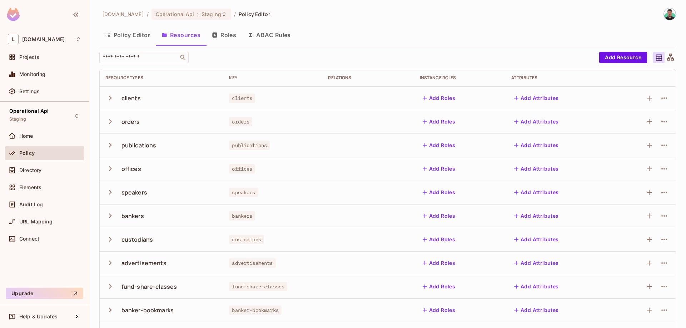
scroll to position [141, 0]
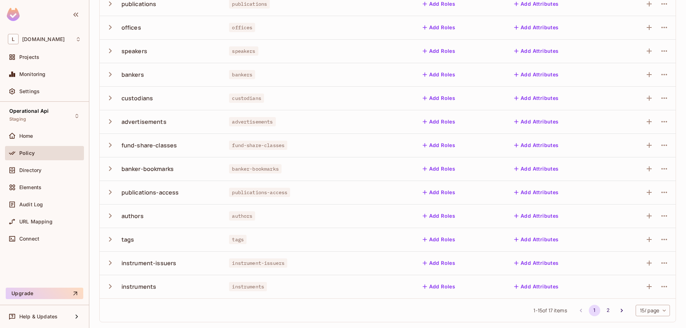
click at [129, 214] on div "authors" at bounding box center [132, 216] width 22 height 8
click at [111, 217] on icon "button" at bounding box center [110, 216] width 10 height 10
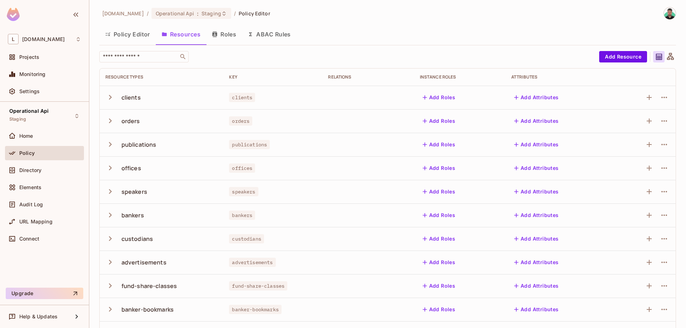
scroll to position [0, 0]
click at [130, 35] on button "Policy Editor" at bounding box center [127, 35] width 56 height 18
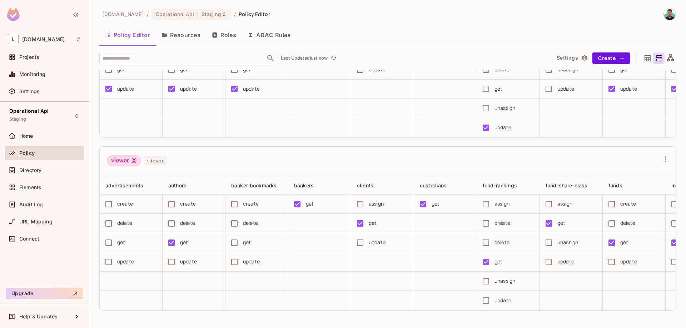
scroll to position [0, 0]
